Goal: Information Seeking & Learning: Learn about a topic

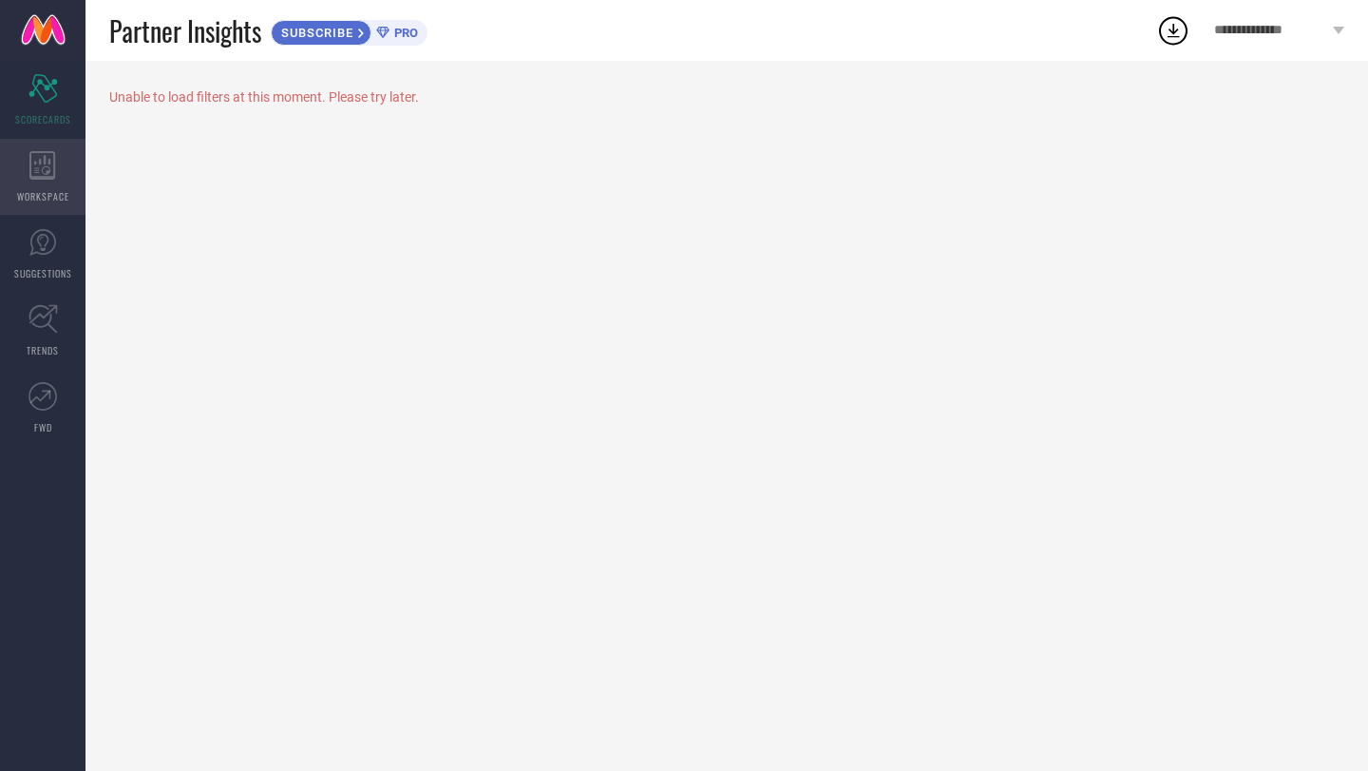
click at [38, 175] on icon at bounding box center [42, 165] width 27 height 29
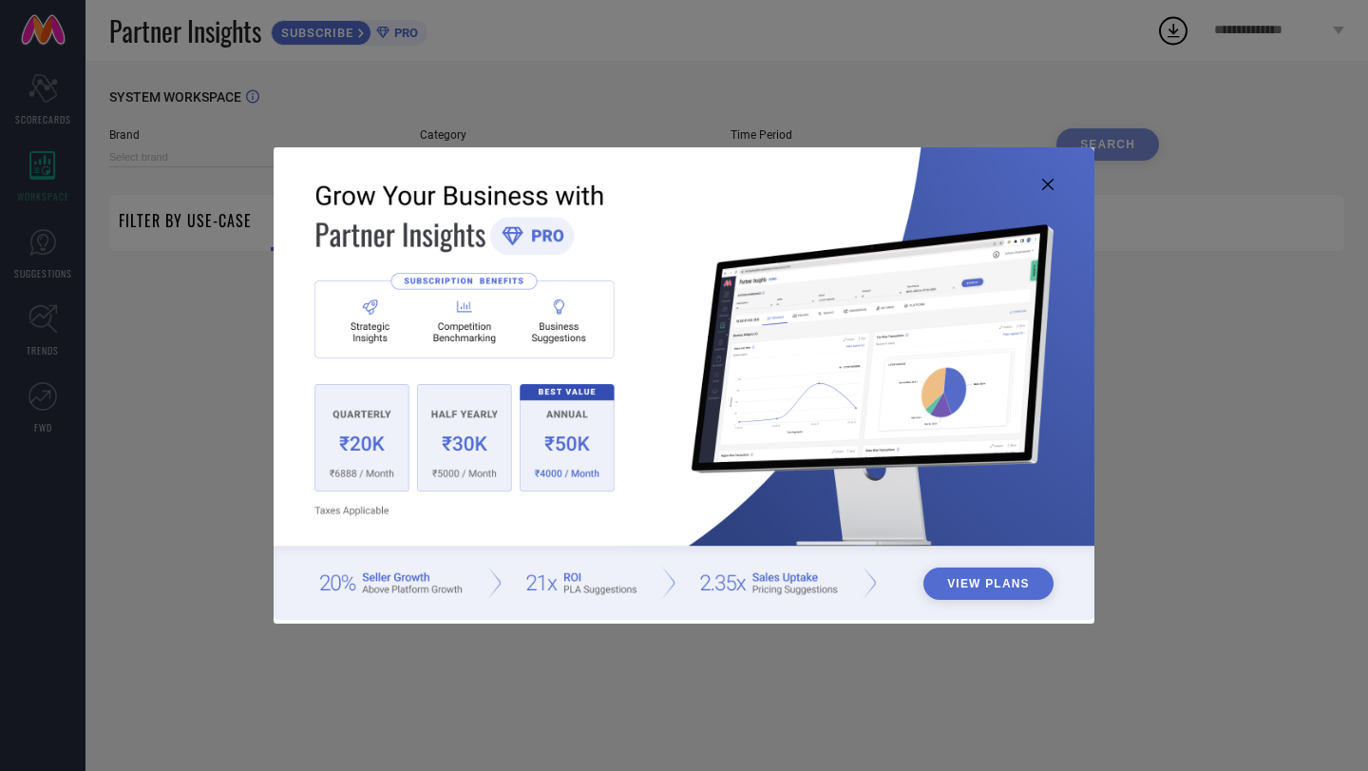
type input "1 STOP FASHION"
type input "All"
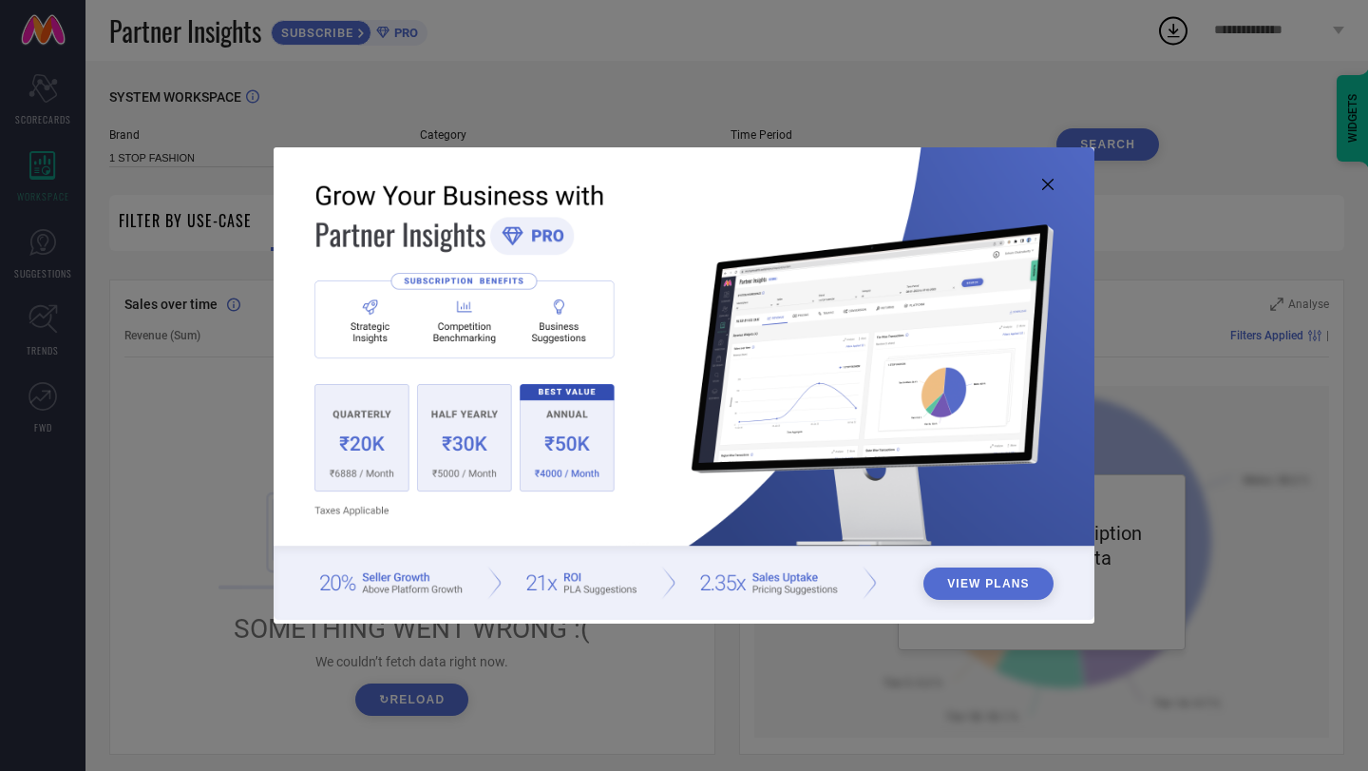
click at [990, 590] on button "View Plans" at bounding box center [989, 583] width 130 height 32
click at [174, 145] on div "View Plans" at bounding box center [684, 385] width 1368 height 771
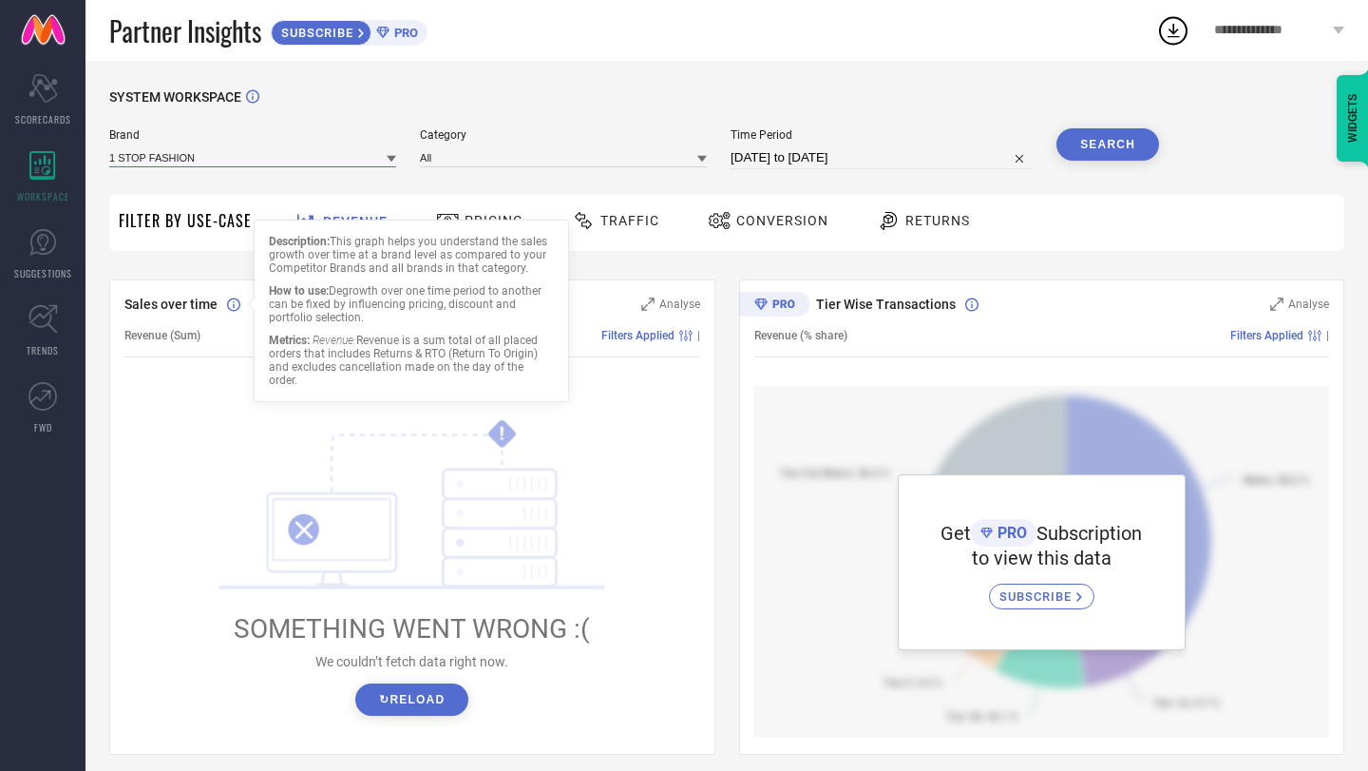
click at [360, 157] on input at bounding box center [252, 157] width 287 height 20
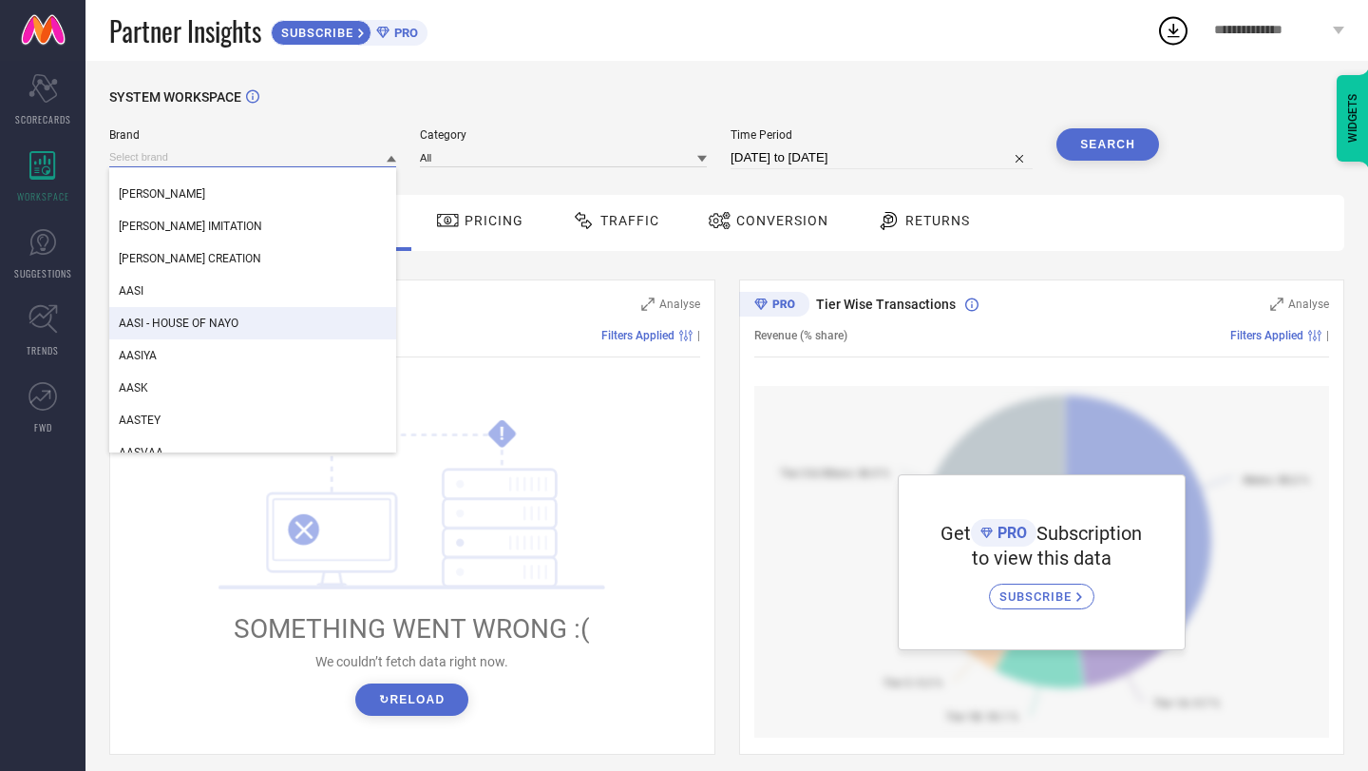
scroll to position [3726, 0]
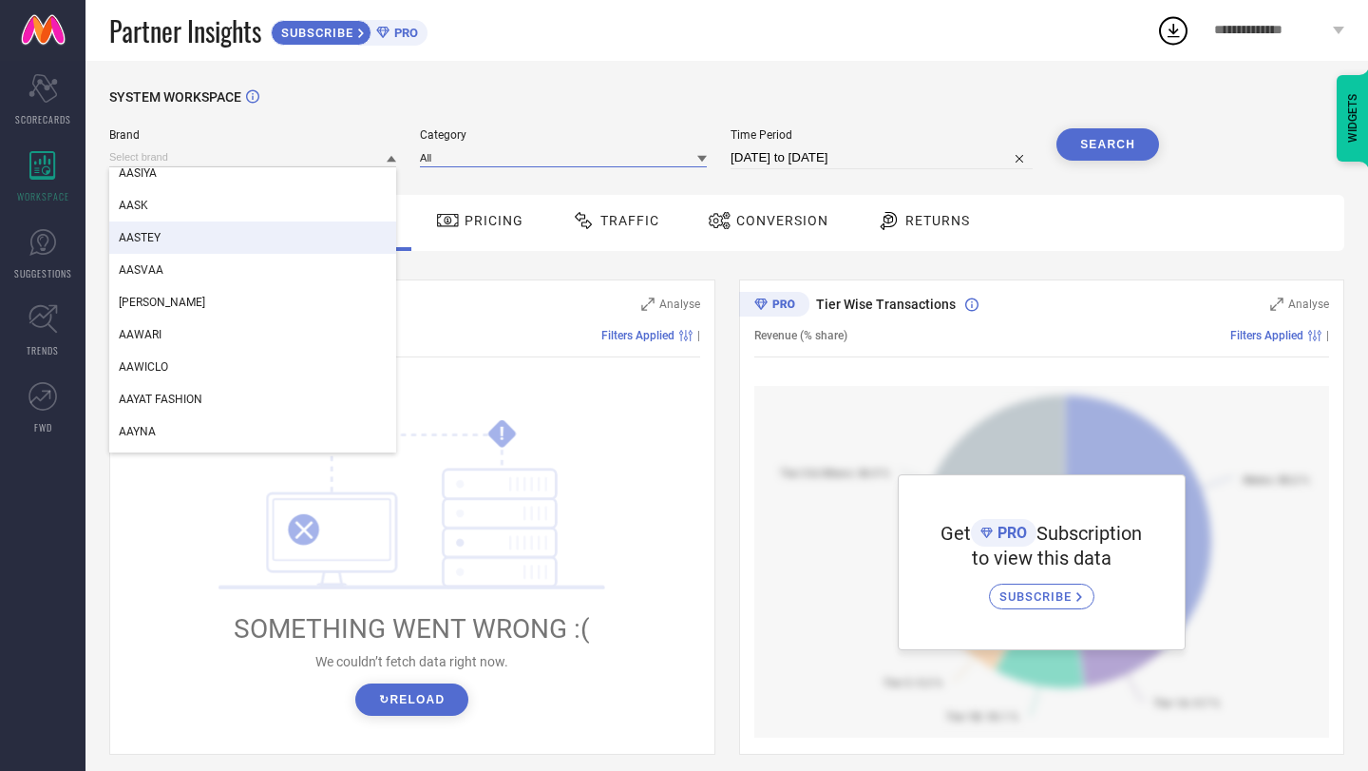
click at [528, 151] on input at bounding box center [563, 157] width 287 height 20
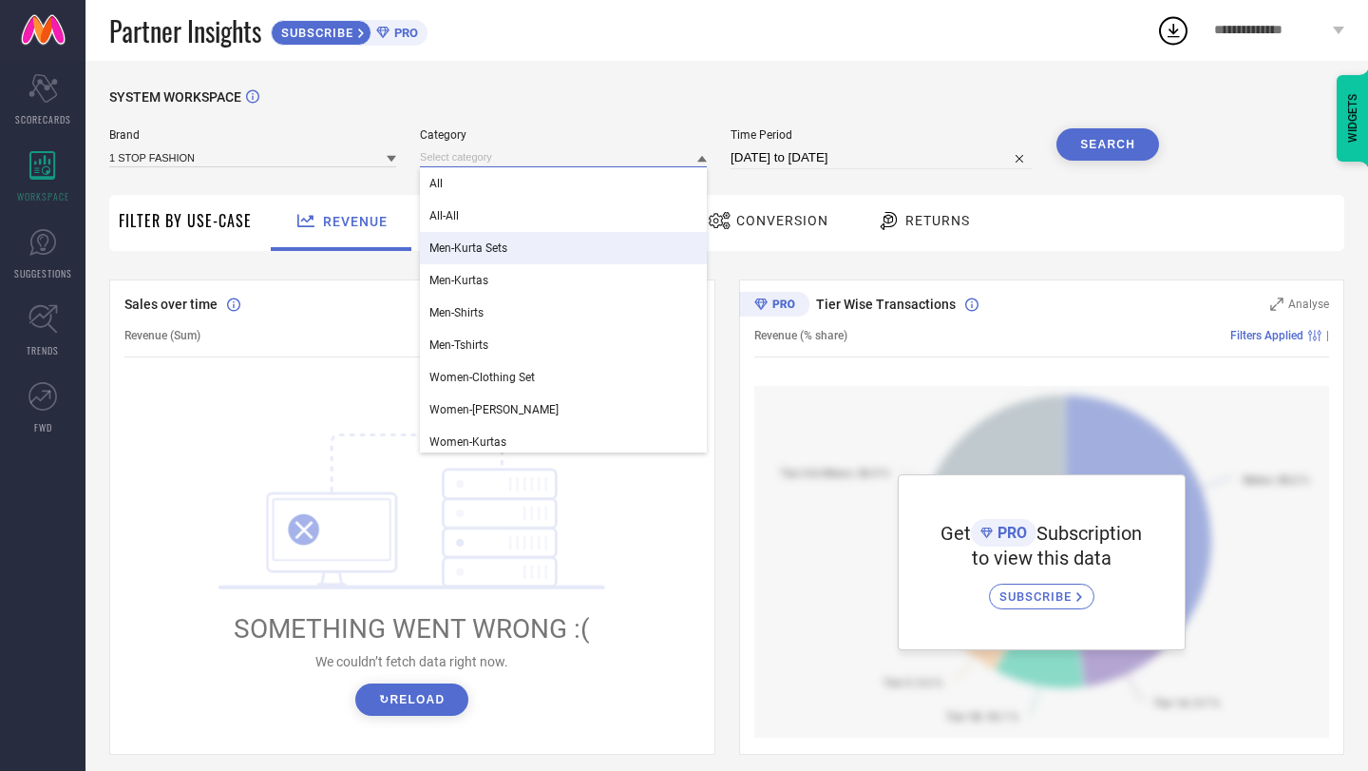
scroll to position [6, 0]
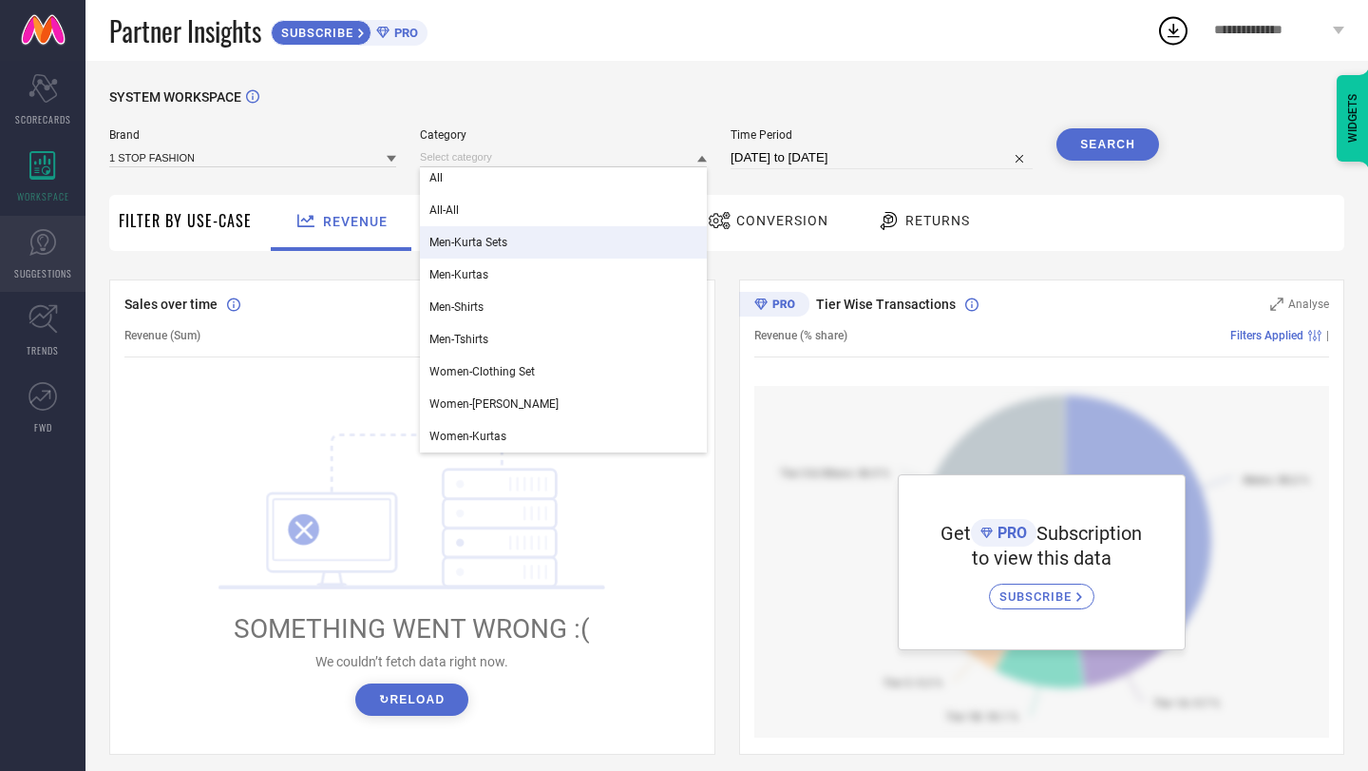
click at [32, 250] on icon at bounding box center [42, 242] width 27 height 27
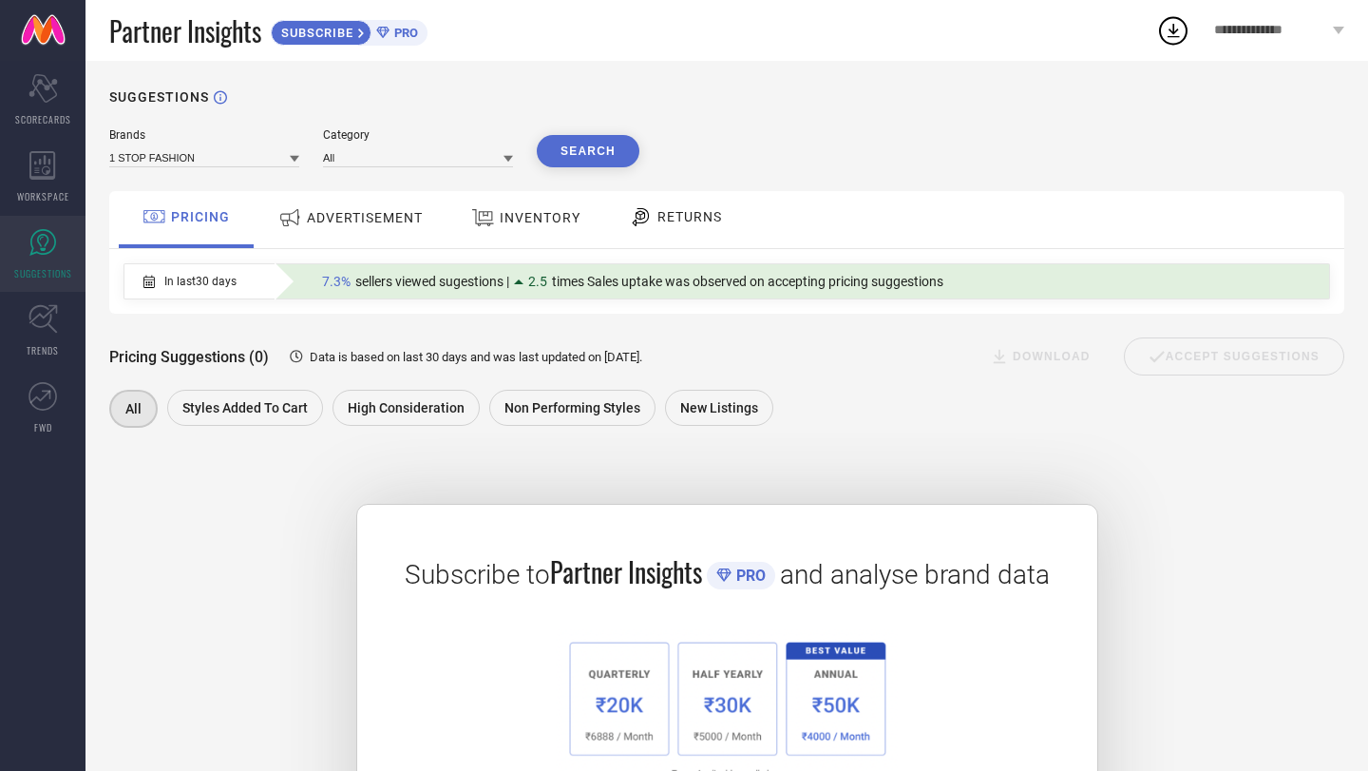
click at [340, 217] on span "ADVERTISEMENT" at bounding box center [365, 217] width 116 height 15
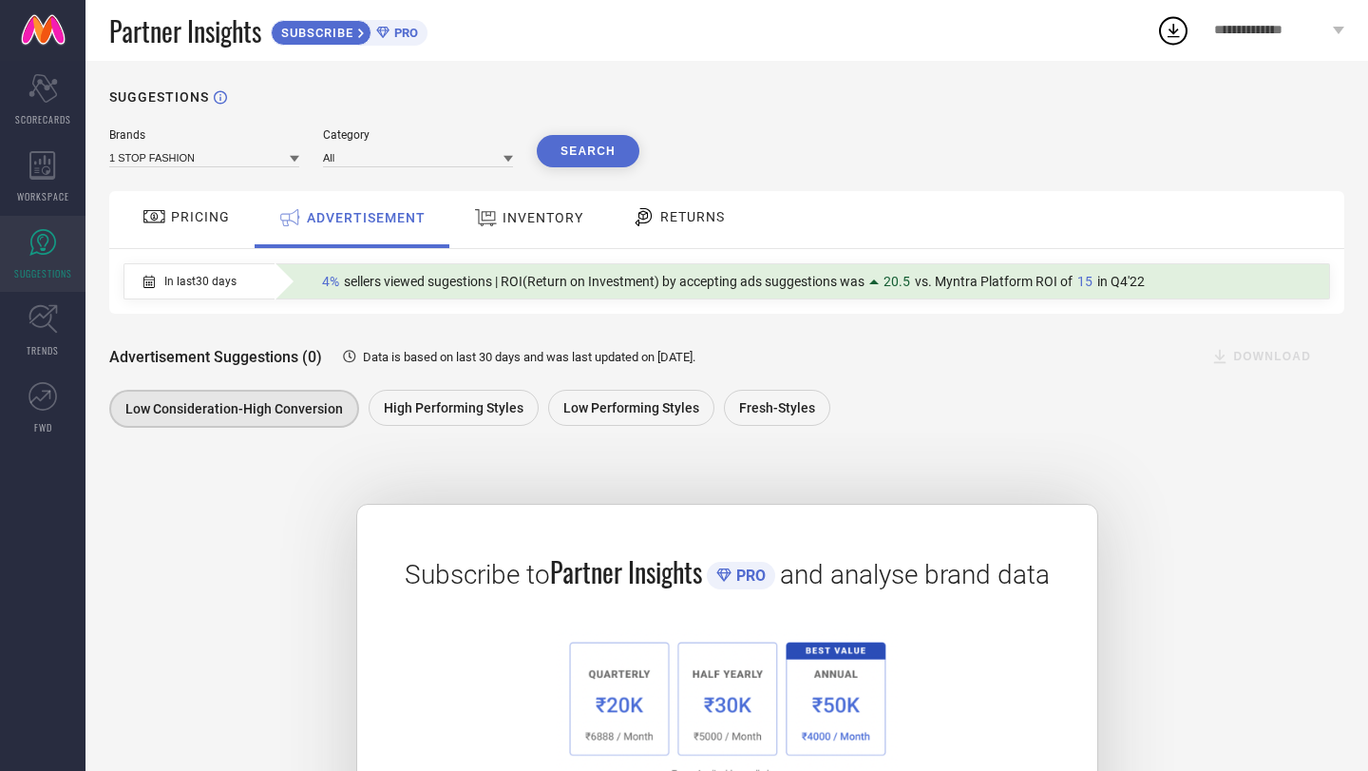
click at [537, 208] on div "INVENTORY" at bounding box center [528, 218] width 119 height 34
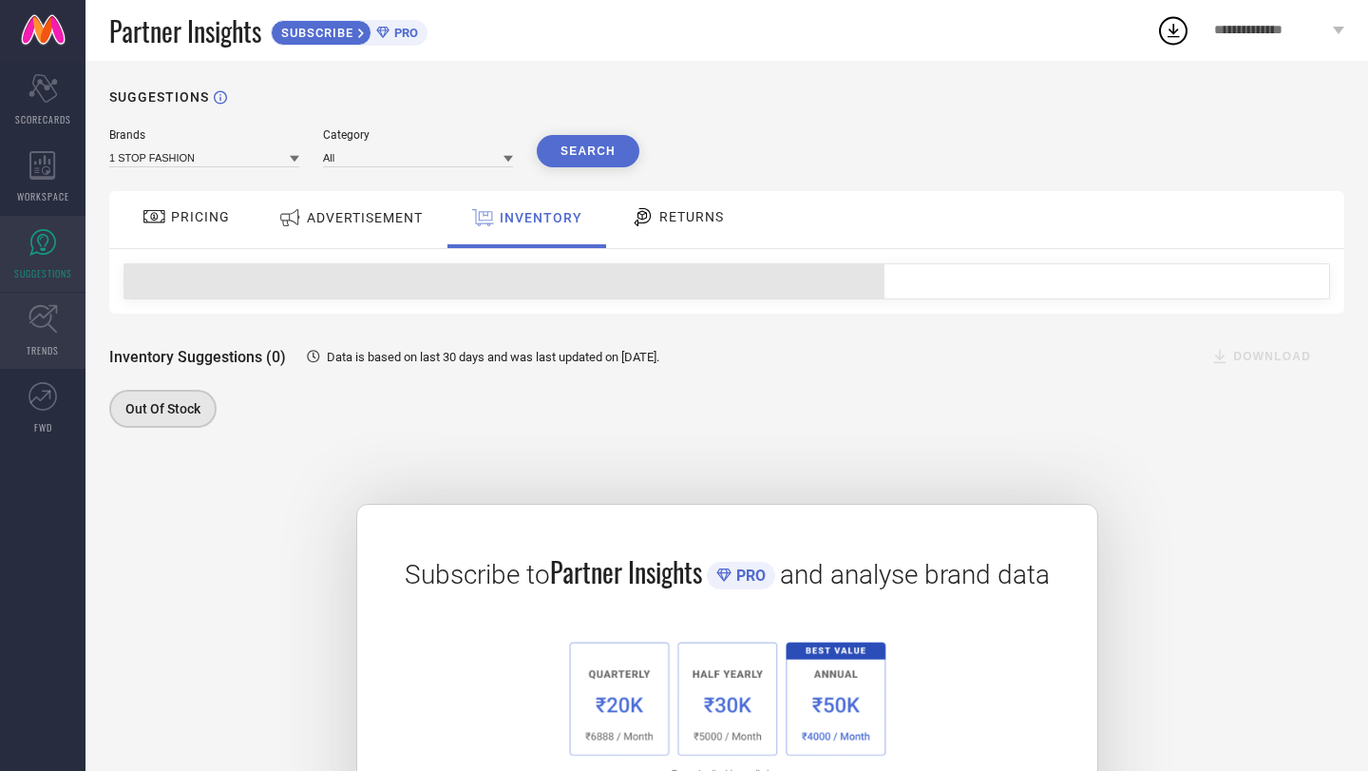
click at [62, 308] on link "TRENDS" at bounding box center [43, 331] width 86 height 76
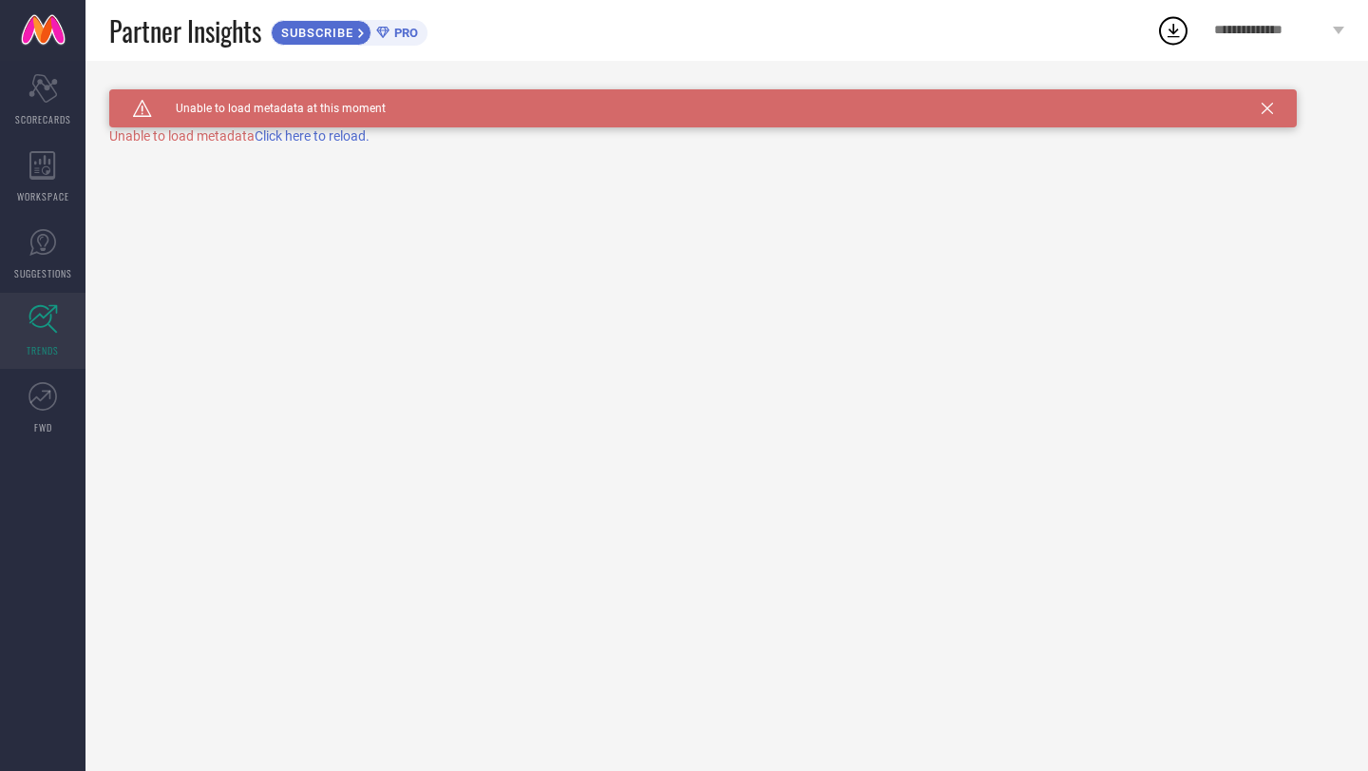
click at [291, 130] on span "Click here to reload." at bounding box center [312, 135] width 115 height 15
click at [57, 381] on link "FWD" at bounding box center [43, 408] width 86 height 76
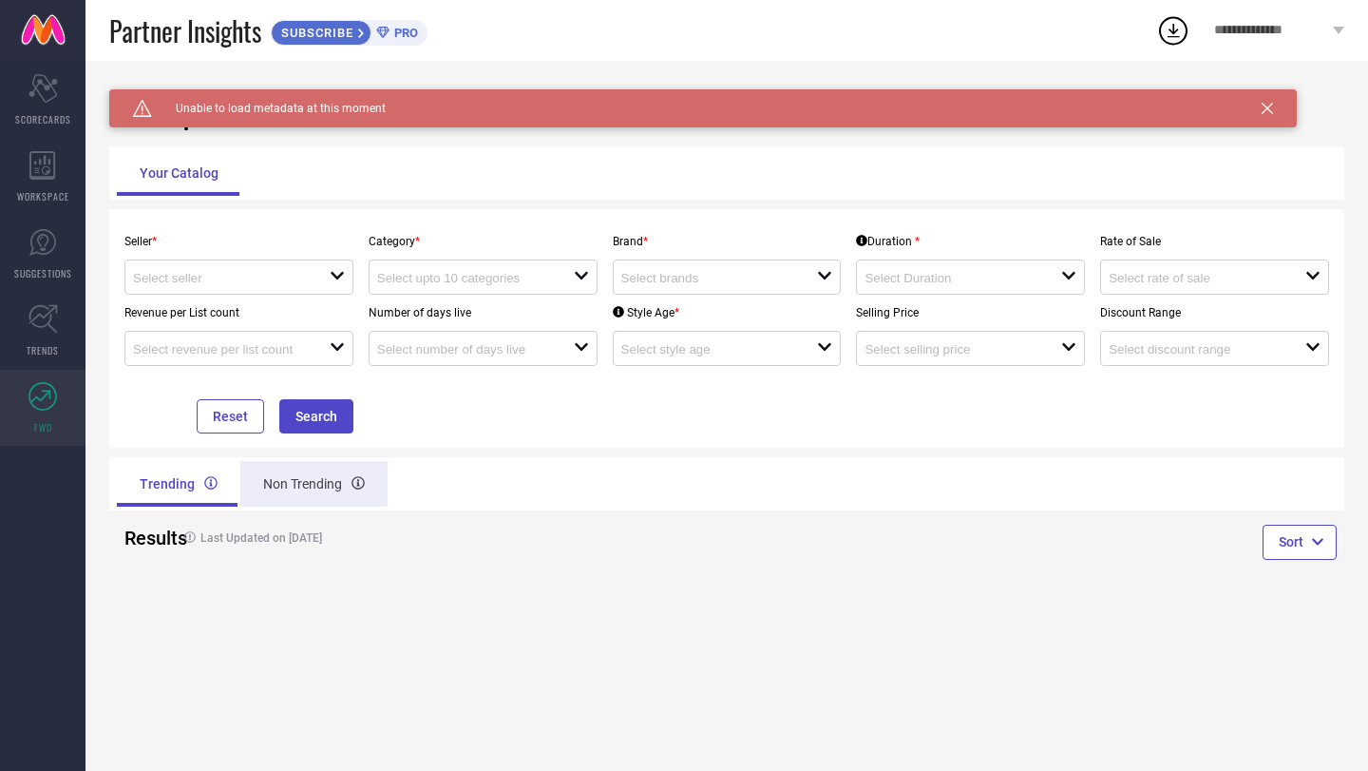
click at [261, 484] on div "Non Trending" at bounding box center [313, 484] width 147 height 46
click at [209, 278] on input at bounding box center [221, 278] width 177 height 14
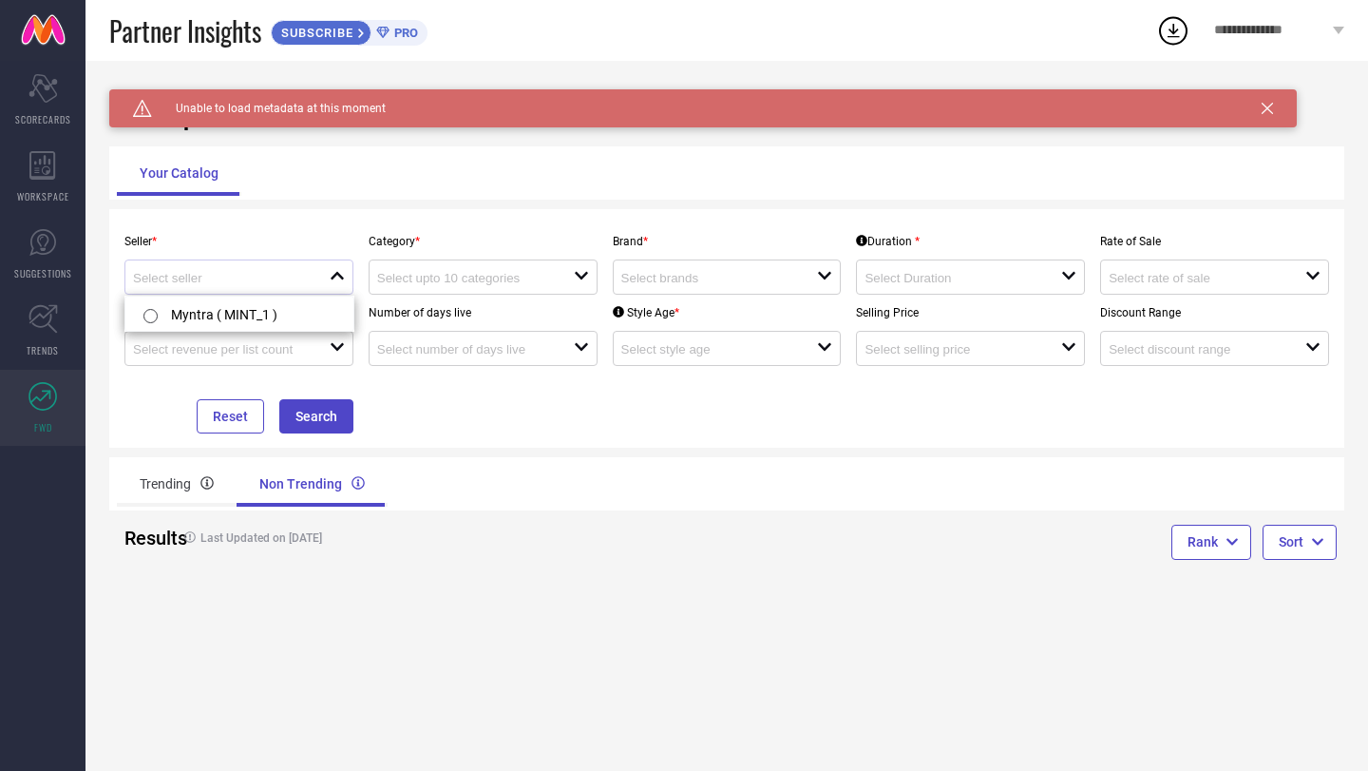
click at [233, 265] on div "close" at bounding box center [238, 276] width 229 height 35
